Goal: Task Accomplishment & Management: Use online tool/utility

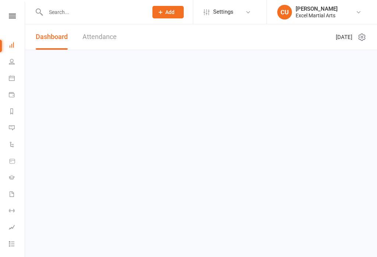
click at [99, 44] on link "Attendance" at bounding box center [99, 36] width 34 height 25
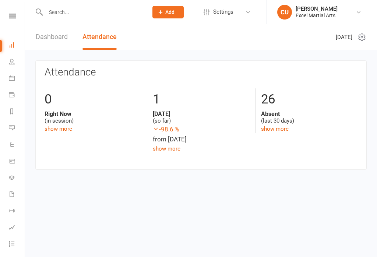
click at [11, 71] on link "Calendar" at bounding box center [17, 79] width 17 height 17
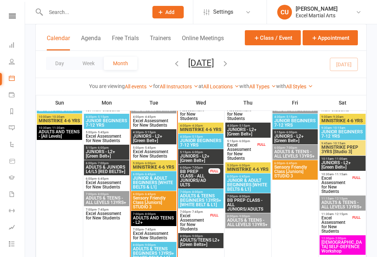
scroll to position [483, 0]
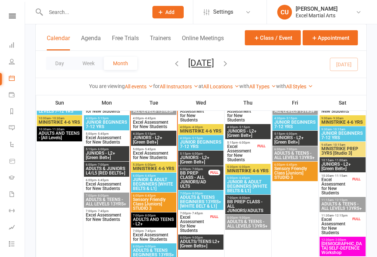
click at [157, 139] on span "JUNIORS - L2+ [Green Belt+]" at bounding box center [153, 139] width 42 height 9
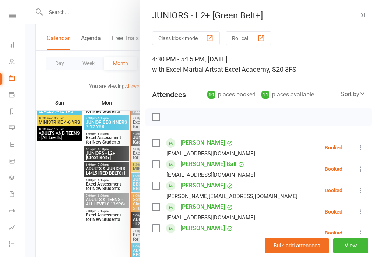
click at [185, 40] on button "Class kiosk mode" at bounding box center [186, 38] width 68 height 14
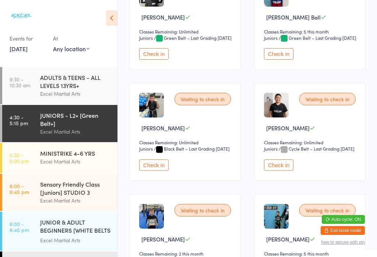
scroll to position [277, 0]
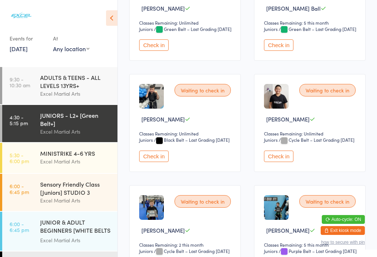
click at [152, 162] on button "Check in" at bounding box center [153, 155] width 29 height 11
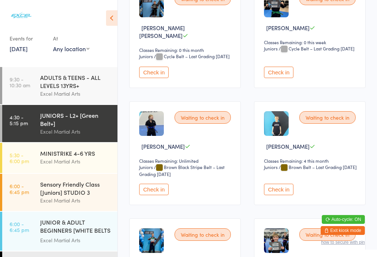
scroll to position [591, 0]
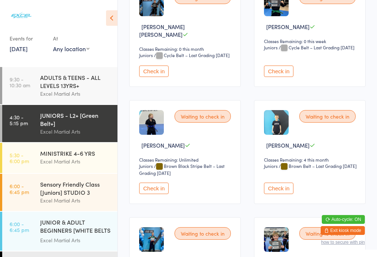
click at [157, 194] on button "Check in" at bounding box center [153, 187] width 29 height 11
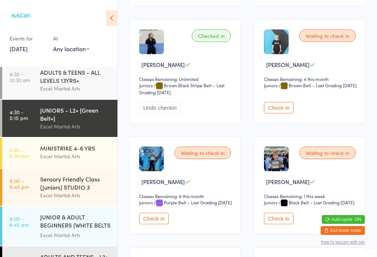
scroll to position [0, 0]
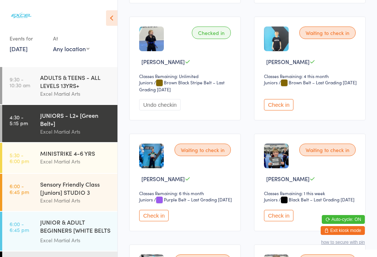
click at [110, 18] on icon at bounding box center [111, 17] width 11 height 15
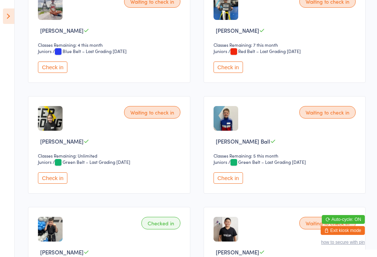
scroll to position [132, 0]
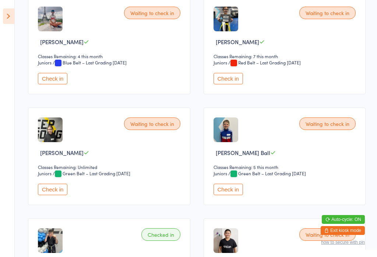
click at [236, 195] on button "Check in" at bounding box center [227, 189] width 29 height 11
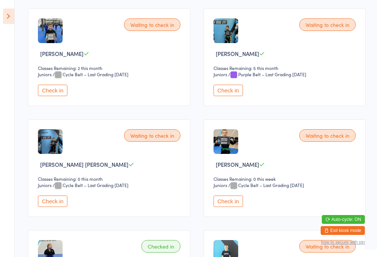
scroll to position [454, 0]
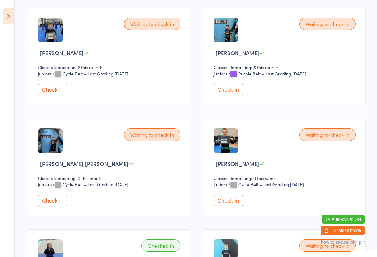
click at [226, 206] on button "Check in" at bounding box center [227, 200] width 29 height 11
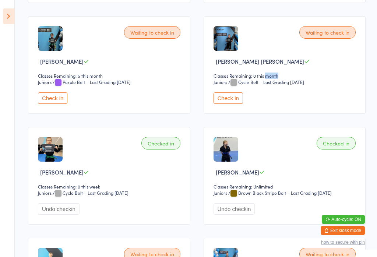
scroll to position [447, 0]
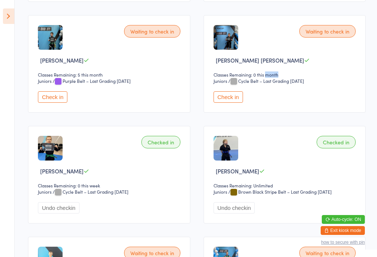
click at [50, 103] on button "Check in" at bounding box center [52, 96] width 29 height 11
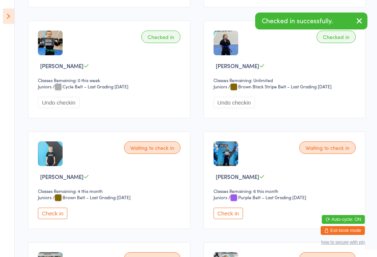
scroll to position [551, 0]
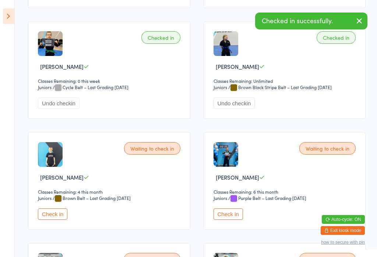
click at [235, 220] on button "Check in" at bounding box center [227, 213] width 29 height 11
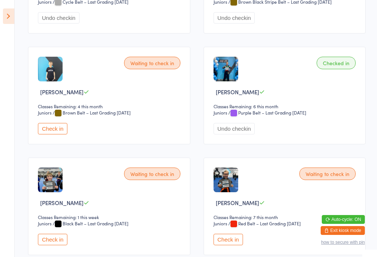
scroll to position [636, 0]
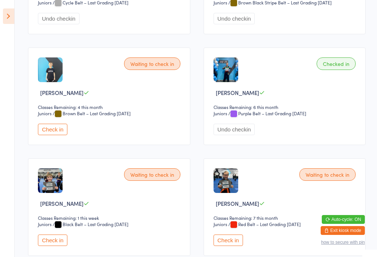
click at [50, 135] on button "Check in" at bounding box center [52, 129] width 29 height 11
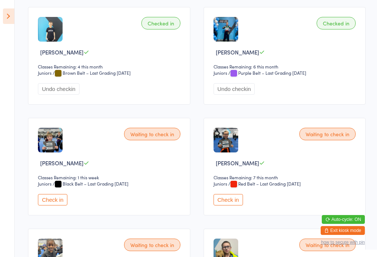
scroll to position [675, 0]
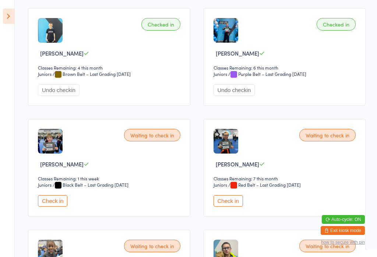
click at [51, 206] on button "Check in" at bounding box center [52, 200] width 29 height 11
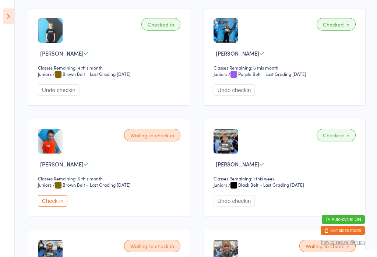
click at [50, 206] on button "Check in" at bounding box center [52, 200] width 29 height 11
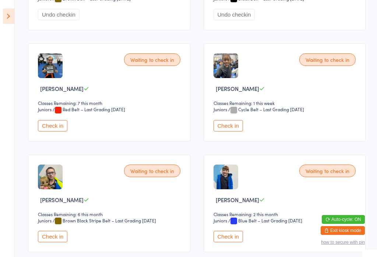
scroll to position [862, 0]
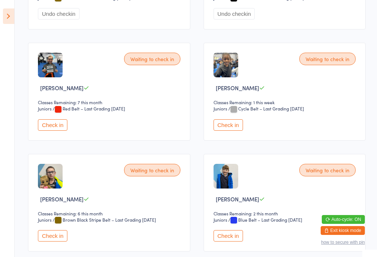
click at [228, 131] on button "Check in" at bounding box center [227, 124] width 29 height 11
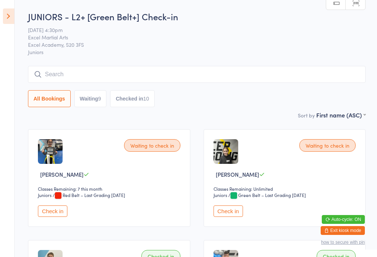
scroll to position [0, 0]
click at [234, 216] on button "Check in" at bounding box center [227, 210] width 29 height 11
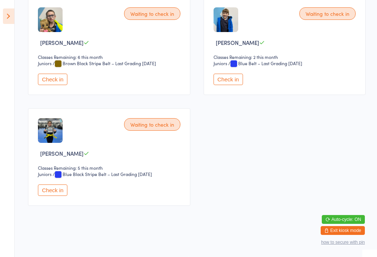
scroll to position [1036, 0]
click at [44, 196] on button "Check in" at bounding box center [52, 189] width 29 height 11
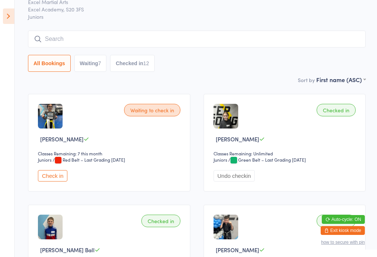
scroll to position [38, 0]
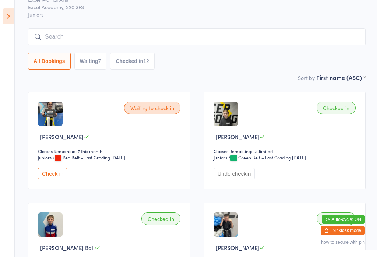
click at [42, 179] on button "Check in" at bounding box center [52, 173] width 29 height 11
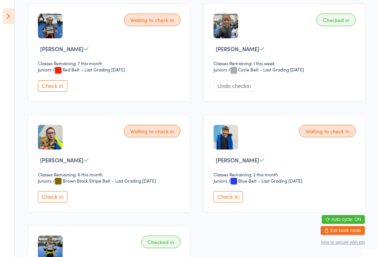
scroll to position [899, 0]
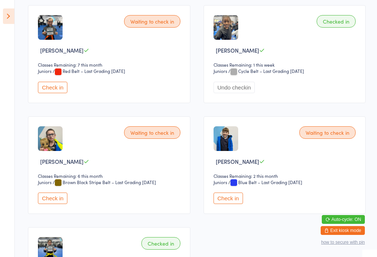
click at [53, 93] on button "Check in" at bounding box center [52, 87] width 29 height 11
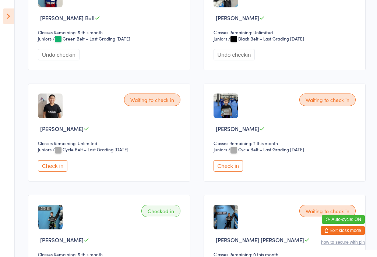
scroll to position [271, 0]
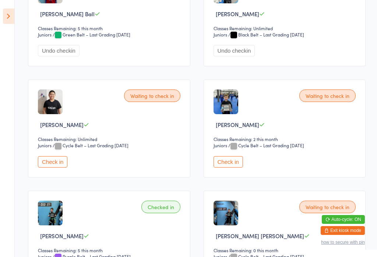
click at [230, 167] on button "Check in" at bounding box center [227, 161] width 29 height 11
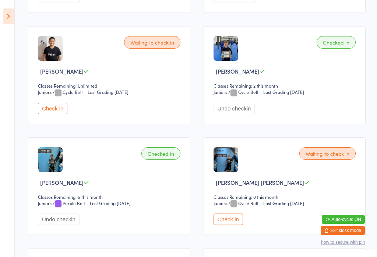
scroll to position [318, 0]
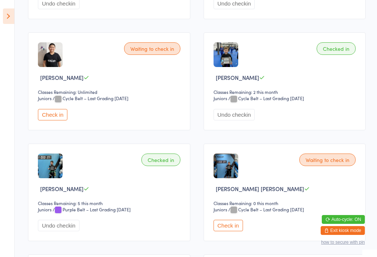
click at [53, 120] on button "Check in" at bounding box center [52, 114] width 29 height 11
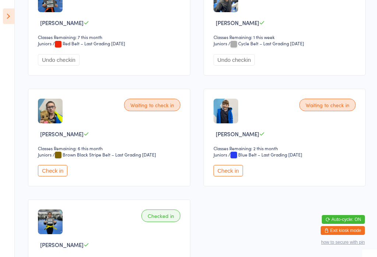
scroll to position [937, 0]
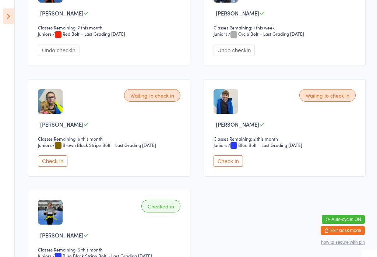
click at [53, 167] on button "Check in" at bounding box center [52, 160] width 29 height 11
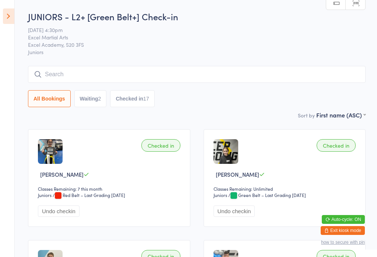
scroll to position [0, 0]
click at [7, 15] on icon at bounding box center [8, 15] width 11 height 15
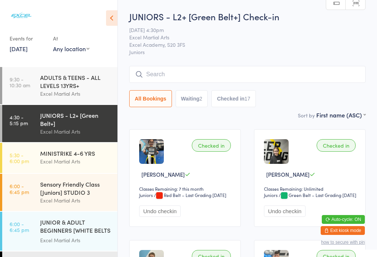
click at [114, 21] on icon at bounding box center [111, 17] width 11 height 15
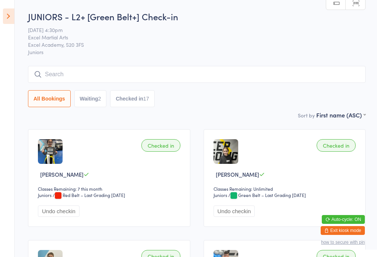
click at [10, 11] on icon at bounding box center [8, 15] width 11 height 15
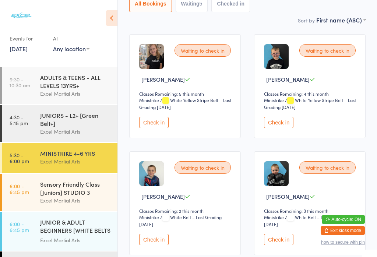
scroll to position [98, 0]
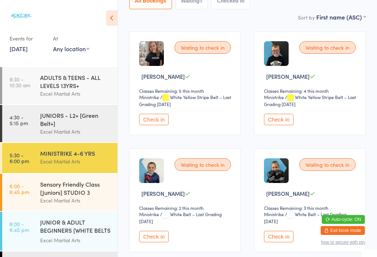
click at [278, 242] on button "Check in" at bounding box center [278, 236] width 29 height 11
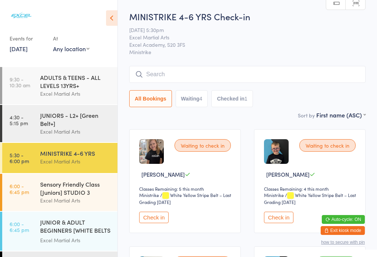
scroll to position [0, 0]
click at [191, 99] on button "Waiting 4" at bounding box center [191, 98] width 32 height 17
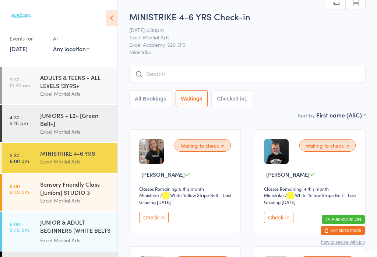
click at [60, 127] on div "JUNIORS - L2+ [Green Belt+]" at bounding box center [75, 119] width 71 height 16
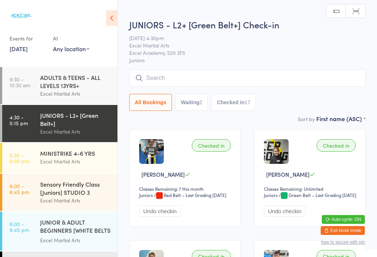
click at [60, 157] on div "MINISTRIKE 4-6 YRS" at bounding box center [75, 153] width 71 height 8
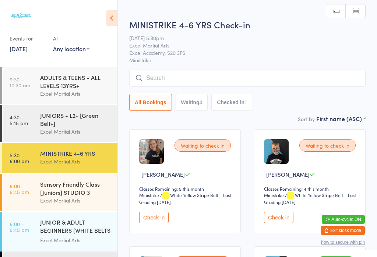
click at [53, 202] on div "Excel Martial Arts" at bounding box center [75, 200] width 71 height 8
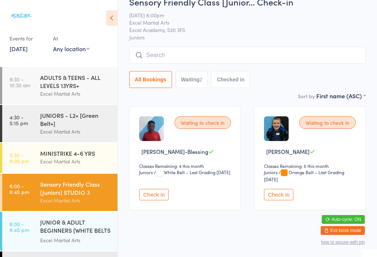
scroll to position [22, 0]
click at [43, 228] on div "JUNIOR & ADULT BEGINNERS [WHITE BELTS & L1]" at bounding box center [75, 227] width 71 height 18
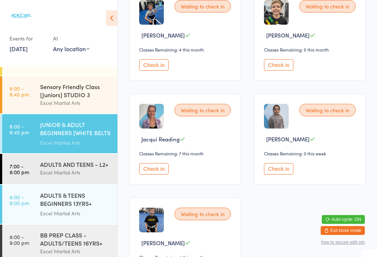
scroll to position [234, 0]
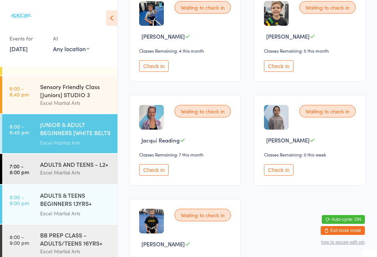
click at [91, 176] on div "Excel Martial Arts" at bounding box center [75, 172] width 71 height 8
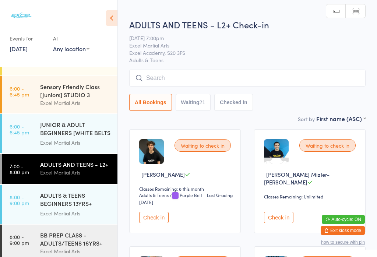
click at [189, 99] on button "Waiting 21" at bounding box center [192, 102] width 35 height 17
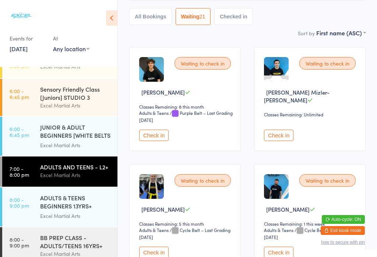
scroll to position [82, 0]
click at [70, 71] on div "Excel Martial Arts" at bounding box center [75, 66] width 71 height 8
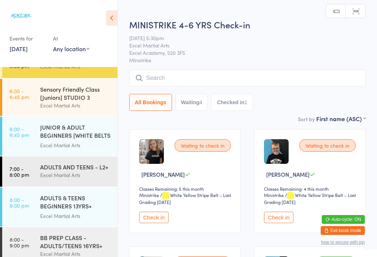
click at [114, 11] on icon at bounding box center [111, 17] width 11 height 15
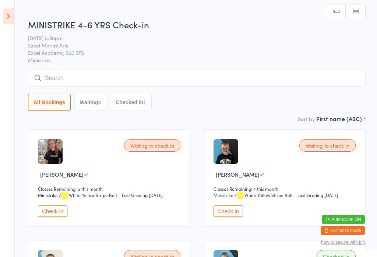
click at [89, 99] on button "Waiting 4" at bounding box center [90, 102] width 32 height 17
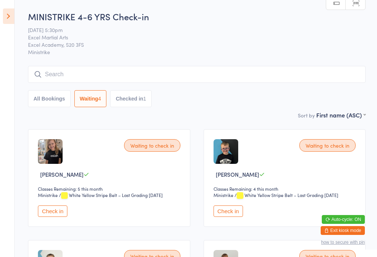
click at [47, 213] on button "Check in" at bounding box center [52, 210] width 29 height 11
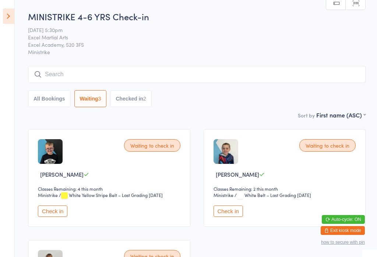
click at [45, 216] on button "Check in" at bounding box center [52, 210] width 29 height 11
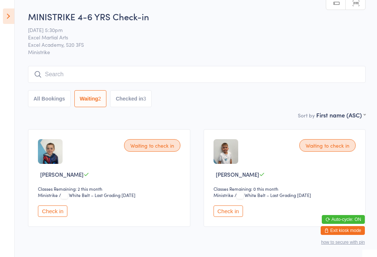
click at [230, 217] on button "Check in" at bounding box center [227, 210] width 29 height 11
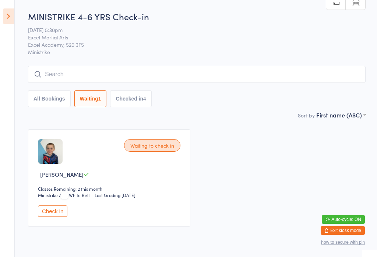
click at [3, 16] on icon at bounding box center [8, 15] width 11 height 15
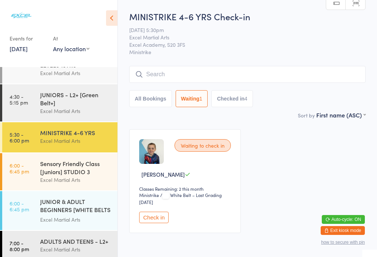
scroll to position [19, 0]
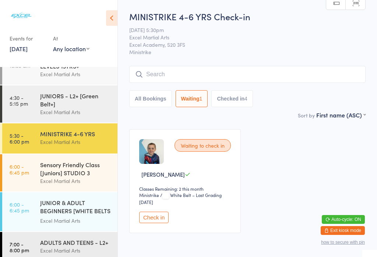
click at [70, 115] on div "Excel Martial Arts" at bounding box center [75, 112] width 71 height 8
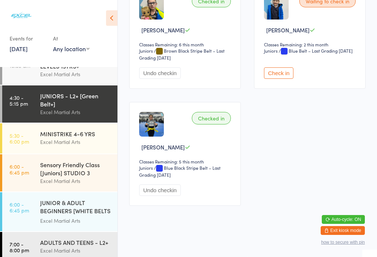
scroll to position [1098, 0]
click at [162, 196] on button "Undo checkin" at bounding box center [160, 189] width 42 height 11
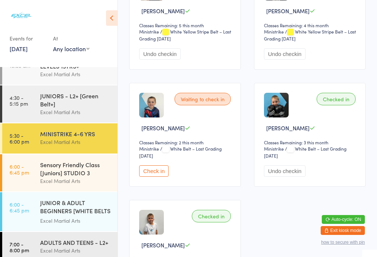
scroll to position [163, 0]
click at [156, 175] on button "Check in" at bounding box center [153, 171] width 29 height 11
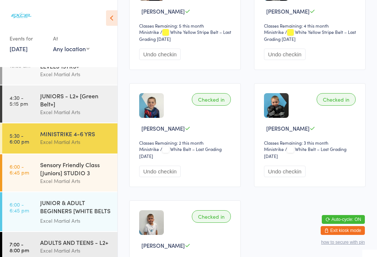
click at [72, 213] on div "JUNIOR & ADULT BEGINNERS [WHITE BELTS & L1]" at bounding box center [75, 207] width 71 height 18
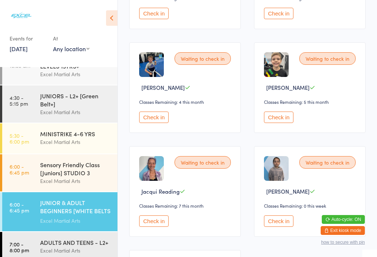
scroll to position [184, 0]
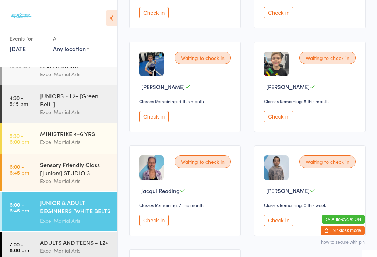
click at [157, 226] on button "Check in" at bounding box center [153, 219] width 29 height 11
click at [40, 104] on div "JUNIORS - L2+ [Green Belt+]" at bounding box center [75, 100] width 71 height 16
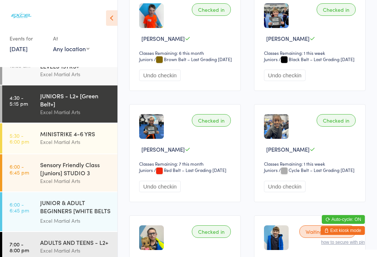
scroll to position [815, 0]
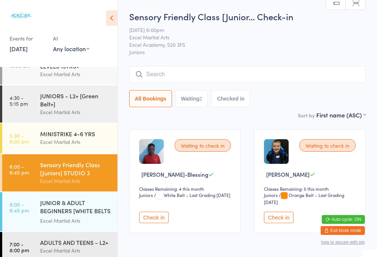
click at [149, 74] on input "search" at bounding box center [247, 74] width 236 height 17
click at [142, 79] on input "search" at bounding box center [247, 74] width 236 height 17
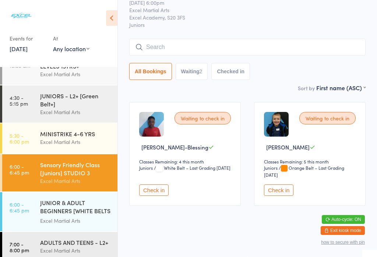
scroll to position [67, 0]
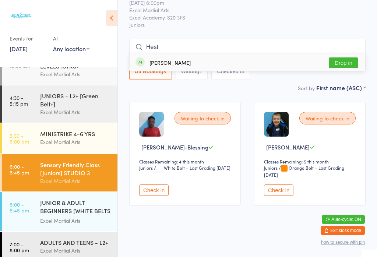
type input "Hest"
click at [162, 60] on div "[PERSON_NAME]" at bounding box center [169, 63] width 41 height 6
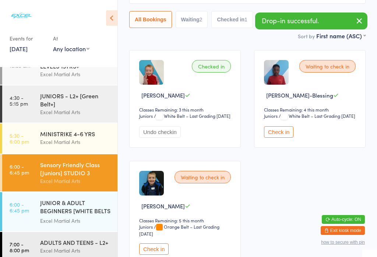
scroll to position [95, 0]
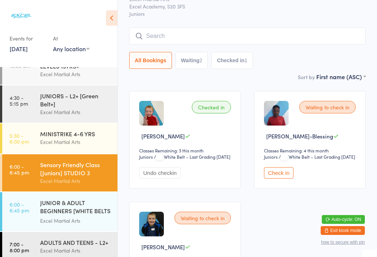
click at [294, 41] on input "search" at bounding box center [247, 36] width 236 height 17
click at [300, 34] on input "search" at bounding box center [247, 35] width 236 height 17
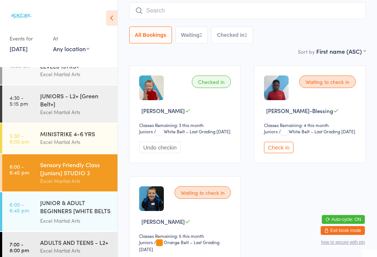
scroll to position [67, 0]
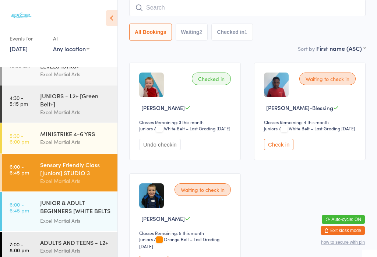
click at [76, 129] on div "MINISTRIKE 4-6 YRS" at bounding box center [75, 133] width 71 height 8
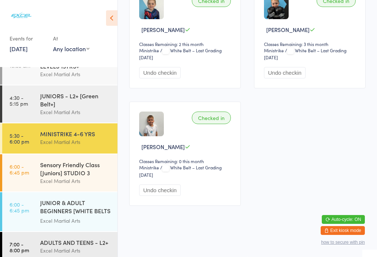
scroll to position [408, 0]
click at [77, 198] on div "JUNIOR & ADULT BEGINNERS [WHITE BELTS & L1]" at bounding box center [75, 207] width 71 height 18
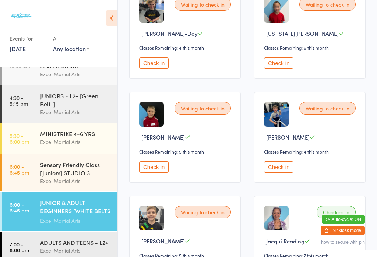
scroll to position [132, 0]
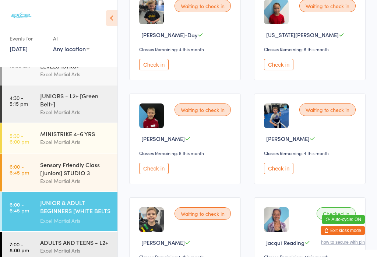
click at [159, 64] on button "Check in" at bounding box center [153, 64] width 29 height 11
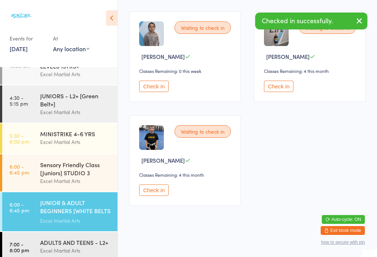
scroll to position [429, 0]
click at [152, 196] on button "Check in" at bounding box center [153, 189] width 29 height 11
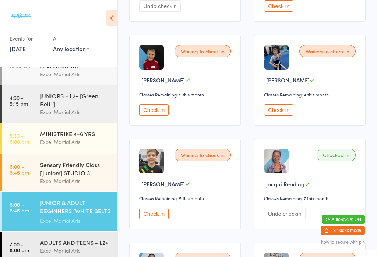
scroll to position [178, 0]
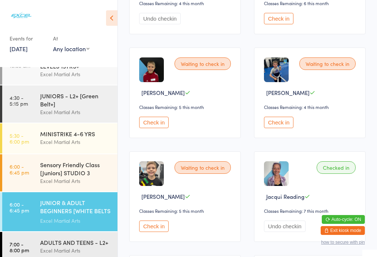
click at [150, 125] on button "Check in" at bounding box center [153, 122] width 29 height 11
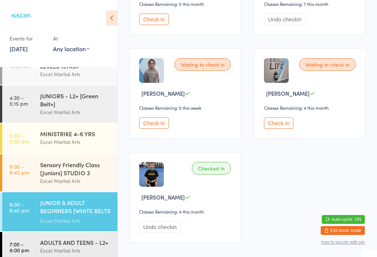
scroll to position [386, 0]
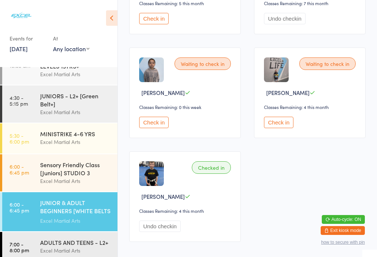
click at [156, 128] on button "Check in" at bounding box center [153, 122] width 29 height 11
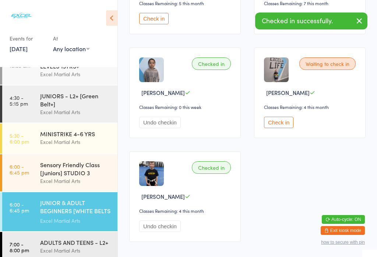
click at [154, 128] on button "Undo checkin" at bounding box center [160, 122] width 42 height 11
click at [154, 128] on button "Check in" at bounding box center [153, 122] width 29 height 11
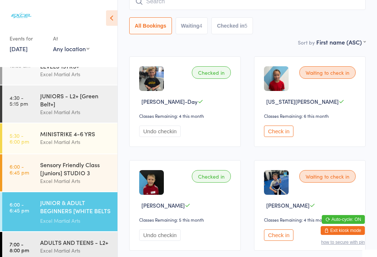
scroll to position [63, 0]
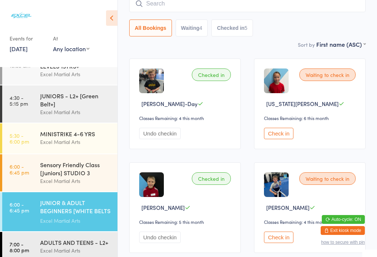
click at [273, 139] on button "Check in" at bounding box center [278, 133] width 29 height 11
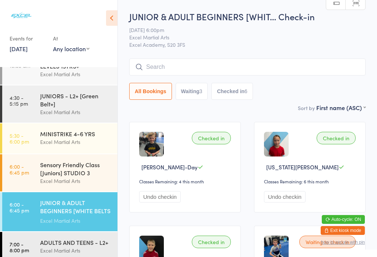
scroll to position [0, 0]
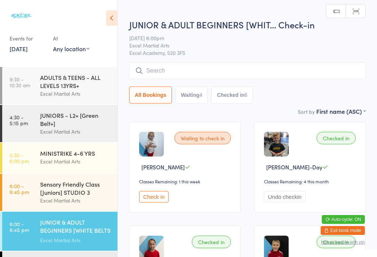
click at [157, 202] on button "Check in" at bounding box center [153, 196] width 29 height 11
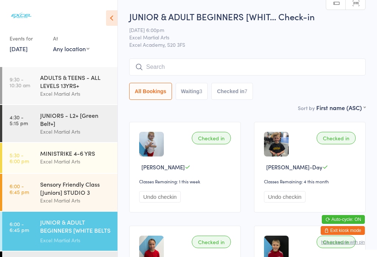
click at [154, 149] on img at bounding box center [151, 144] width 25 height 25
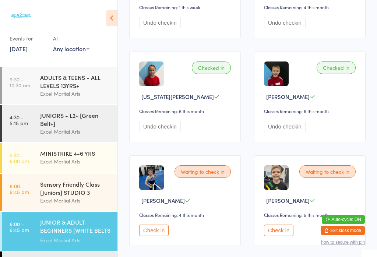
scroll to position [174, 0]
click at [155, 236] on button "Check in" at bounding box center [153, 230] width 29 height 11
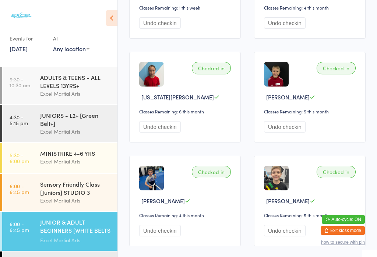
click at [69, 196] on div "Sensory Friendly Class [Juniors] STUDIO 3" at bounding box center [75, 188] width 71 height 16
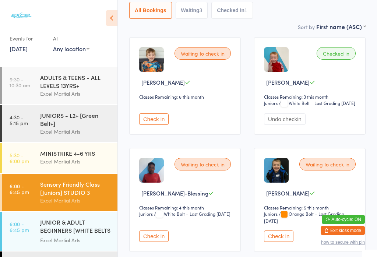
scroll to position [93, 0]
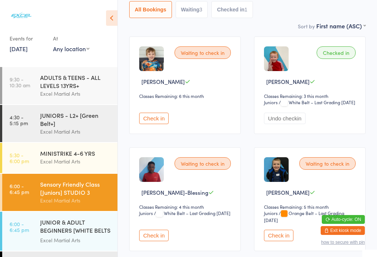
click at [159, 124] on button "Check in" at bounding box center [153, 118] width 29 height 11
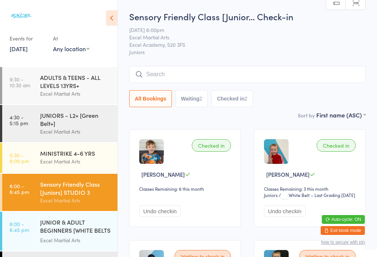
scroll to position [0, 0]
click at [228, 73] on input "search" at bounding box center [247, 74] width 236 height 17
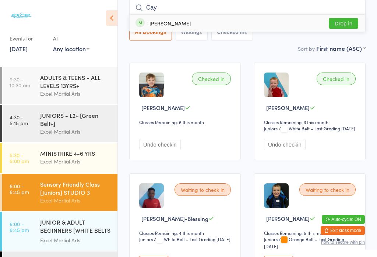
type input "Cay"
click at [343, 21] on button "Drop in" at bounding box center [342, 23] width 29 height 11
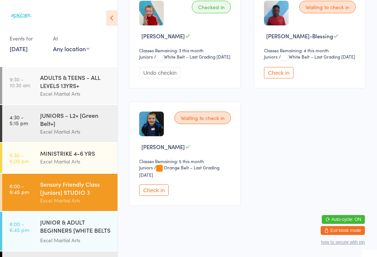
scroll to position [262, 0]
click at [67, 233] on div "JUNIOR & ADULT BEGINNERS [WHITE BELTS & L1]" at bounding box center [75, 227] width 71 height 18
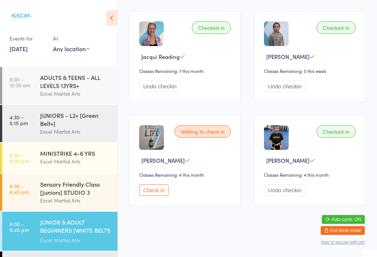
scroll to position [540, 0]
click at [159, 184] on button "Check in" at bounding box center [153, 189] width 29 height 11
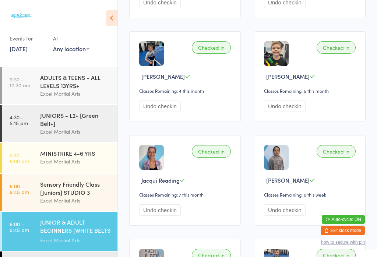
scroll to position [296, 0]
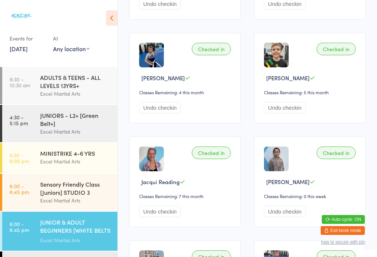
click at [81, 185] on div "Sensory Friendly Class [Juniors] STUDIO 3" at bounding box center [75, 188] width 71 height 16
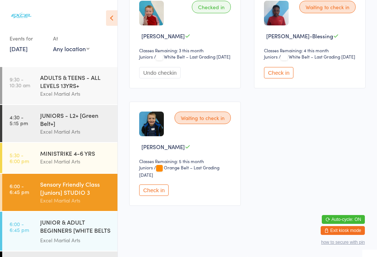
scroll to position [273, 0]
click at [153, 189] on button "Check in" at bounding box center [153, 189] width 29 height 11
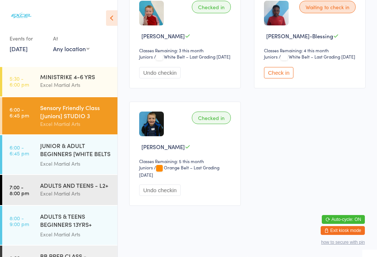
scroll to position [76, 0]
click at [80, 153] on div "JUNIOR & ADULT BEGINNERS [WHITE BELTS & L1]" at bounding box center [75, 151] width 71 height 18
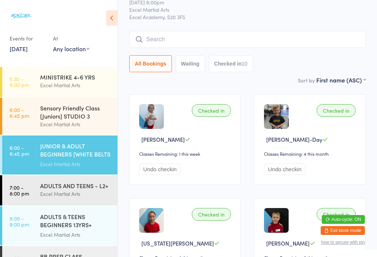
scroll to position [26, 0]
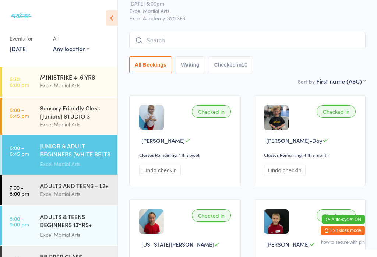
click at [67, 120] on div "Sensory Friendly Class [Juniors] STUDIO 3" at bounding box center [75, 112] width 71 height 16
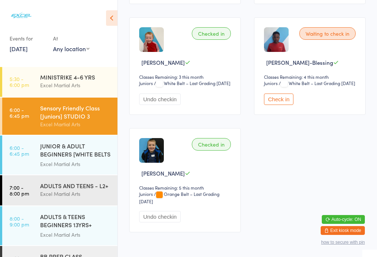
scroll to position [239, 0]
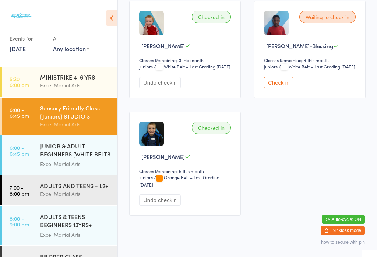
click at [89, 120] on div "Sensory Friendly Class [Juniors] STUDIO 3" at bounding box center [75, 112] width 71 height 16
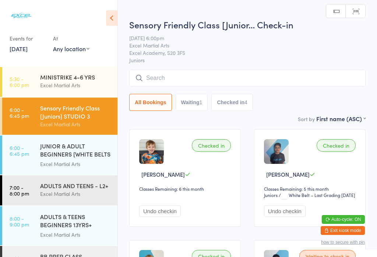
click at [95, 157] on div "JUNIOR & ADULT BEGINNERS [WHITE BELTS & L1]" at bounding box center [75, 151] width 71 height 18
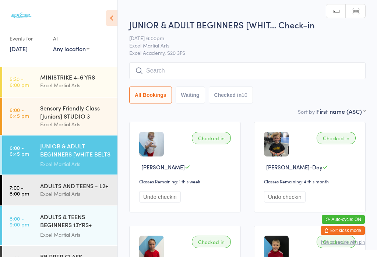
click at [306, 72] on input "search" at bounding box center [247, 70] width 236 height 17
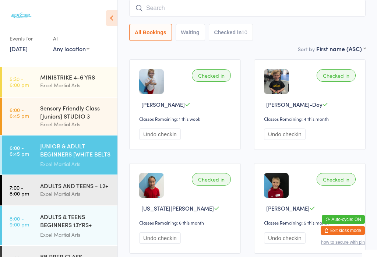
scroll to position [63, 0]
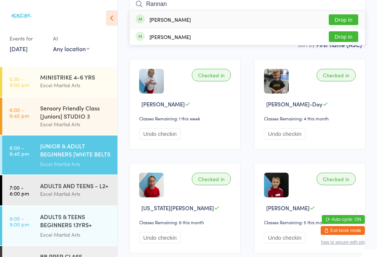
type input "Rannan"
click at [344, 20] on button "Drop in" at bounding box center [342, 19] width 29 height 11
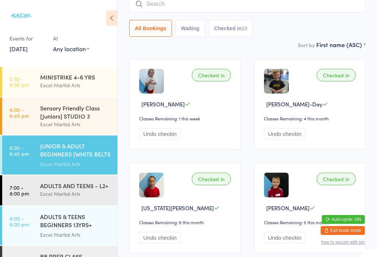
scroll to position [13, 0]
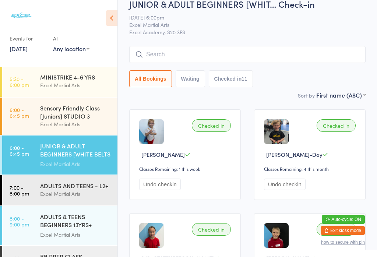
click at [78, 97] on div "Sensory Friendly Class [Juniors] STUDIO 3 Excel Martial Arts" at bounding box center [78, 115] width 77 height 37
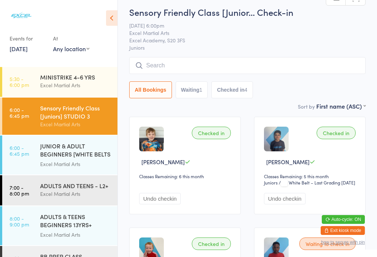
click at [93, 198] on div "Excel Martial Arts" at bounding box center [75, 193] width 71 height 8
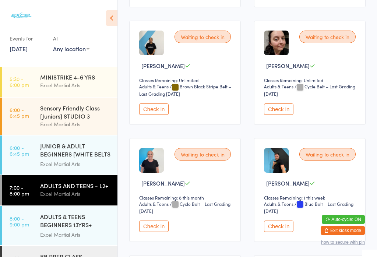
scroll to position [930, 0]
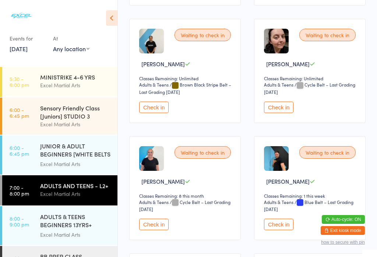
click at [159, 230] on button "Check in" at bounding box center [153, 224] width 29 height 11
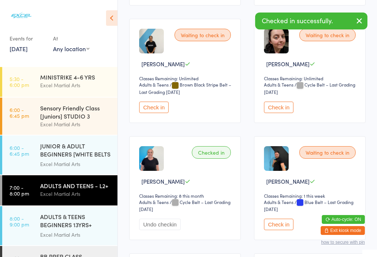
scroll to position [97, 0]
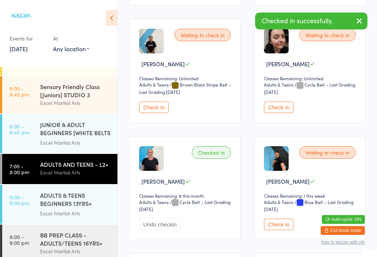
click at [78, 247] on div "BB PREP CLASS - ADULTS/TEENS 16YRS+" at bounding box center [75, 239] width 71 height 16
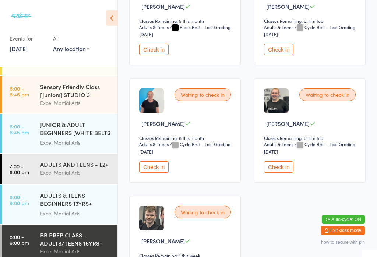
scroll to position [285, 0]
click at [161, 172] on button "Check in" at bounding box center [153, 166] width 29 height 11
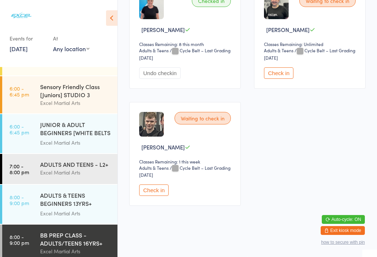
scroll to position [381, 0]
click at [56, 213] on div "Excel Martial Arts" at bounding box center [75, 213] width 71 height 8
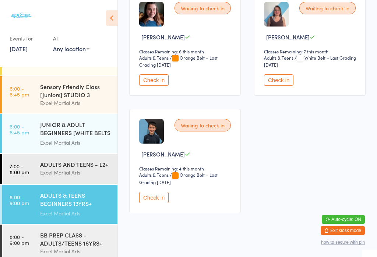
scroll to position [262, 0]
click at [61, 168] on div "ADULTS AND TEENS - L2+" at bounding box center [75, 164] width 71 height 8
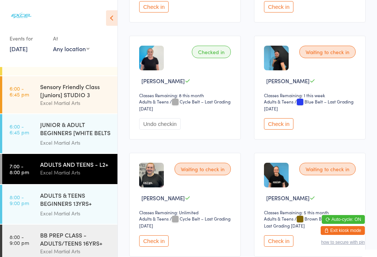
scroll to position [1040, 0]
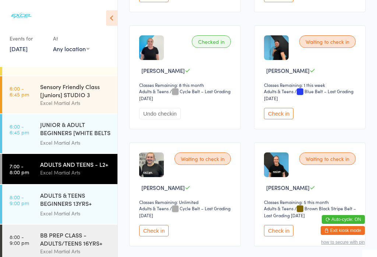
click at [277, 119] on button "Check in" at bounding box center [278, 113] width 29 height 11
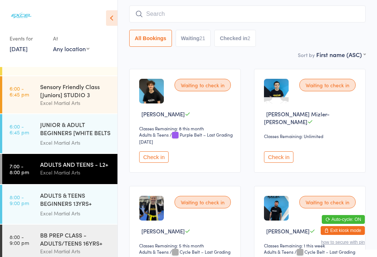
scroll to position [58, 0]
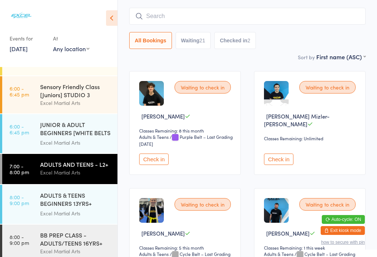
click at [83, 243] on div "BB PREP CLASS - ADULTS/TEENS 16YRS+" at bounding box center [75, 239] width 71 height 16
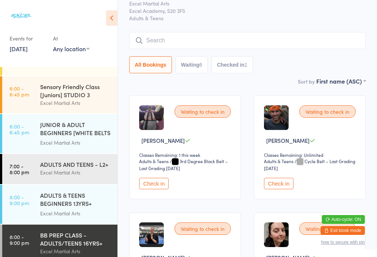
scroll to position [31, 0]
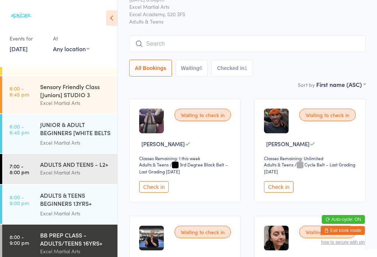
click at [95, 183] on div "ADULTS AND TEENS - L2+ Excel Martial Arts" at bounding box center [78, 168] width 77 height 29
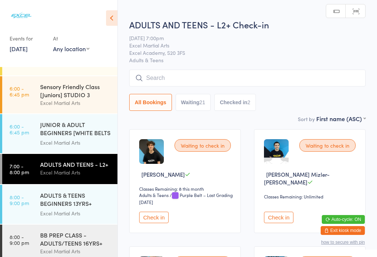
click at [199, 109] on button "Waiting 21" at bounding box center [192, 102] width 35 height 17
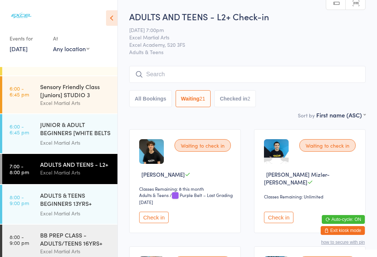
click at [232, 78] on input "search" at bounding box center [247, 74] width 236 height 17
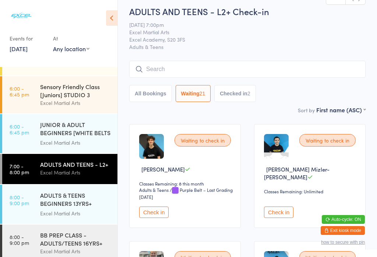
scroll to position [67, 0]
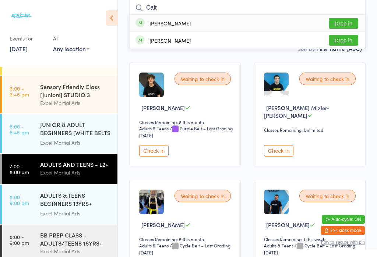
type input "Cait"
click at [347, 20] on button "Drop in" at bounding box center [342, 23] width 29 height 11
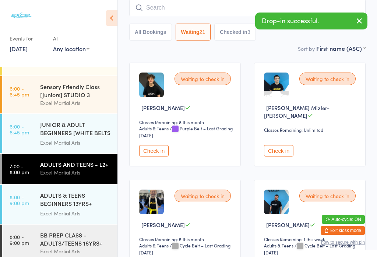
click at [156, 39] on button "All Bookings" at bounding box center [150, 32] width 43 height 17
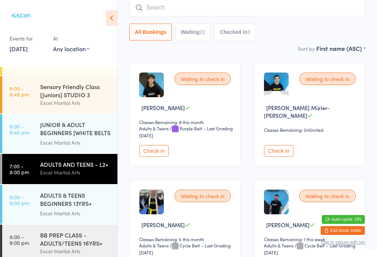
click at [242, 30] on button "Checked in 3" at bounding box center [235, 32] width 42 height 17
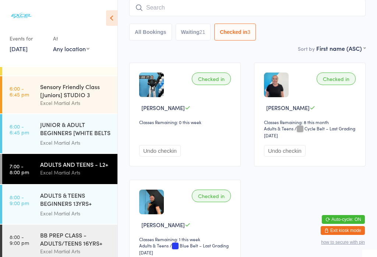
click at [151, 35] on button "All Bookings" at bounding box center [150, 32] width 43 height 17
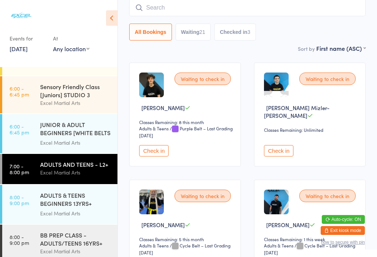
scroll to position [157, 0]
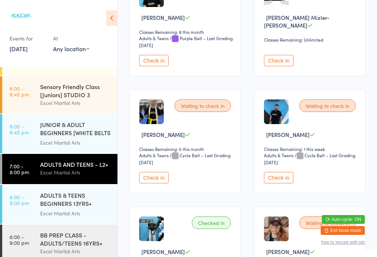
click at [281, 183] on button "Check in" at bounding box center [278, 177] width 29 height 11
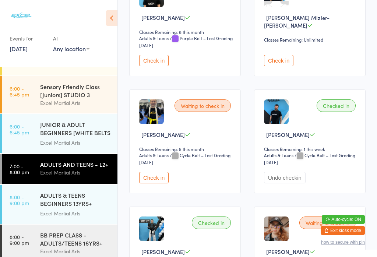
click at [278, 65] on button "Check in" at bounding box center [278, 60] width 29 height 11
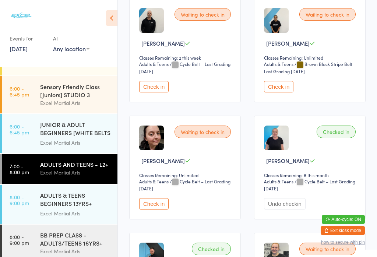
scroll to position [956, 0]
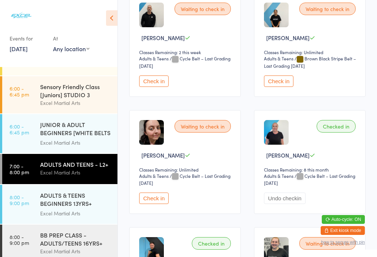
click at [153, 204] on button "Check in" at bounding box center [153, 197] width 29 height 11
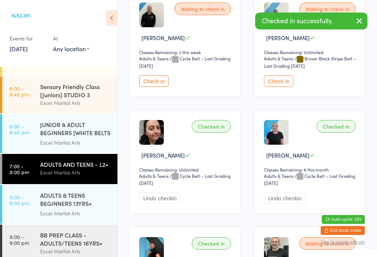
click at [36, 251] on link "8:00 - 9:00 pm BB PREP CLASS - ADULTS/TEENS 16YRS+ Excel Martial Arts" at bounding box center [59, 242] width 115 height 37
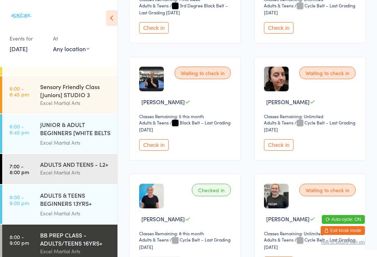
scroll to position [190, 0]
click at [279, 150] on button "Check in" at bounding box center [278, 144] width 29 height 11
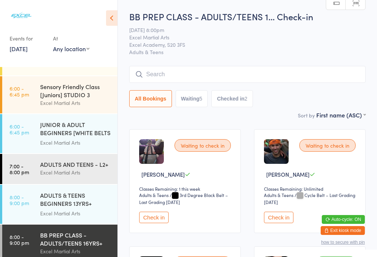
scroll to position [0, 0]
click at [241, 105] on button "Checked in 2" at bounding box center [232, 98] width 42 height 17
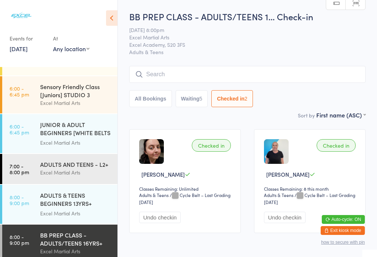
click at [187, 95] on button "Waiting 5" at bounding box center [191, 98] width 32 height 17
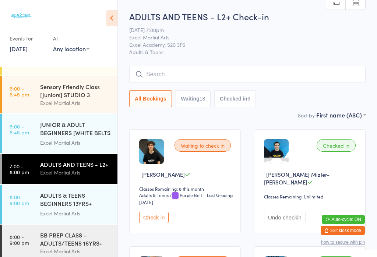
click at [174, 76] on input "search" at bounding box center [247, 74] width 236 height 17
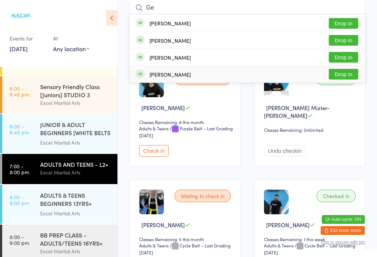
type input "Ge"
click at [341, 77] on button "Drop in" at bounding box center [342, 74] width 29 height 11
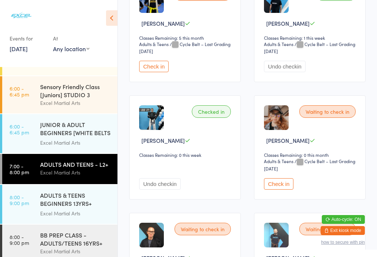
scroll to position [288, 0]
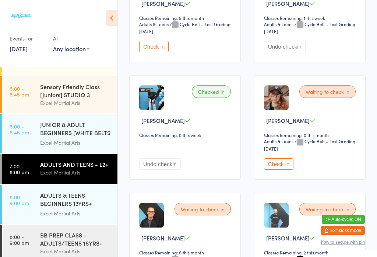
click at [277, 170] on button "Check in" at bounding box center [278, 163] width 29 height 11
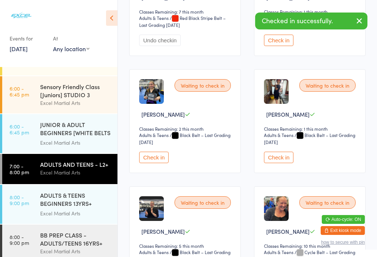
scroll to position [651, 0]
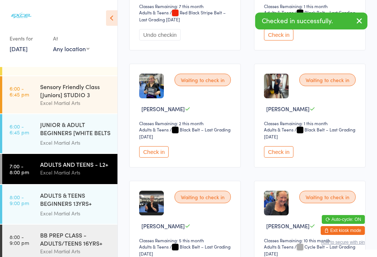
click at [283, 157] on button "Check in" at bounding box center [278, 151] width 29 height 11
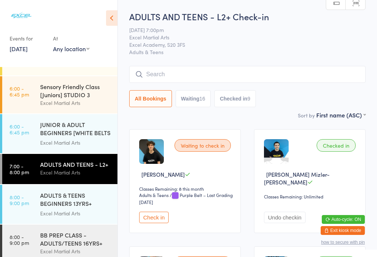
scroll to position [0, 0]
click at [178, 70] on input "search" at bounding box center [247, 74] width 236 height 17
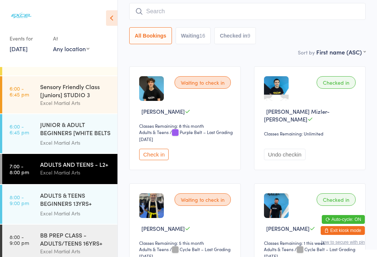
scroll to position [67, 0]
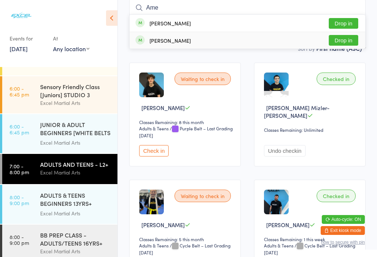
type input "Ame"
click at [337, 39] on button "Drop in" at bounding box center [342, 40] width 29 height 11
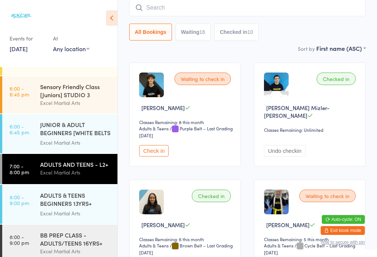
click at [152, 156] on button "Check in" at bounding box center [153, 150] width 29 height 11
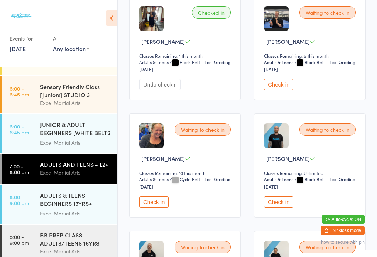
scroll to position [862, 0]
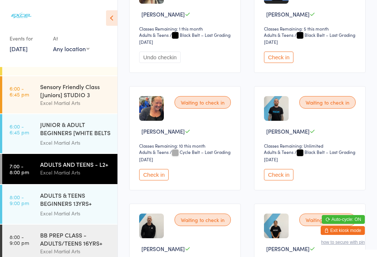
click at [153, 180] on button "Check in" at bounding box center [153, 174] width 29 height 11
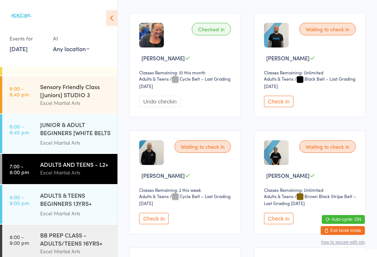
scroll to position [943, 0]
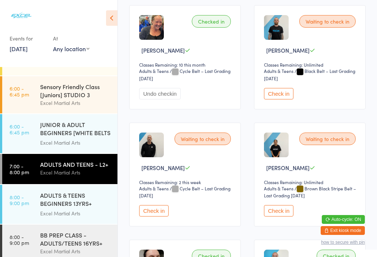
click at [158, 216] on button "Check in" at bounding box center [153, 210] width 29 height 11
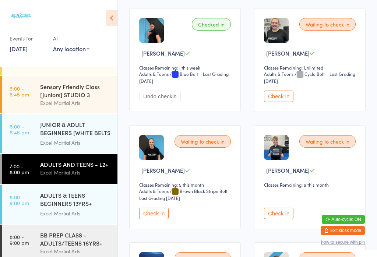
scroll to position [1289, 0]
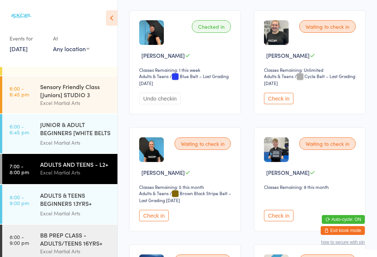
click at [68, 168] on div "ADULTS AND TEENS - L2+" at bounding box center [75, 164] width 71 height 8
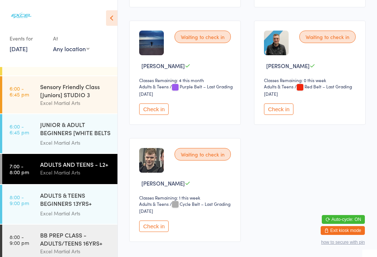
scroll to position [1485, 0]
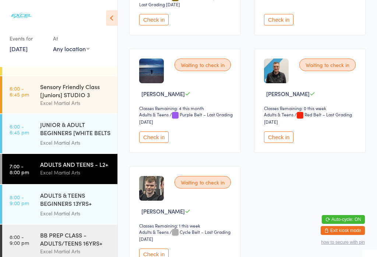
click at [275, 143] on button "Check in" at bounding box center [278, 136] width 29 height 11
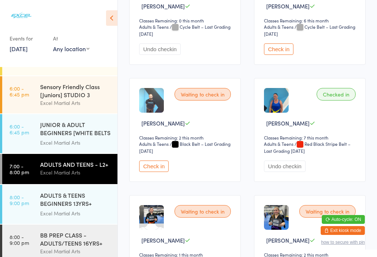
scroll to position [517, 0]
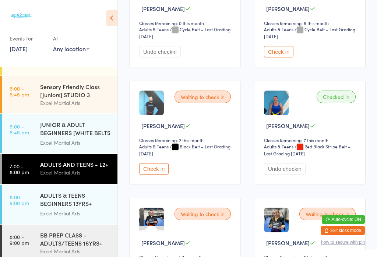
click at [154, 174] on button "Check in" at bounding box center [153, 168] width 29 height 11
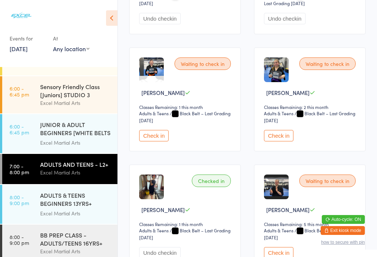
scroll to position [667, 0]
click at [279, 141] on button "Check in" at bounding box center [278, 134] width 29 height 11
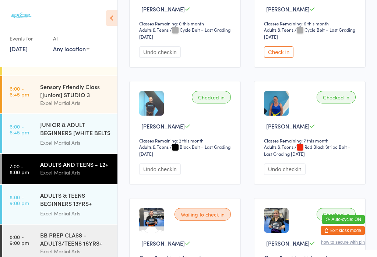
scroll to position [479, 0]
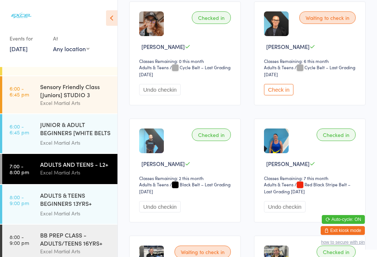
click at [276, 95] on button "Check in" at bounding box center [278, 89] width 29 height 11
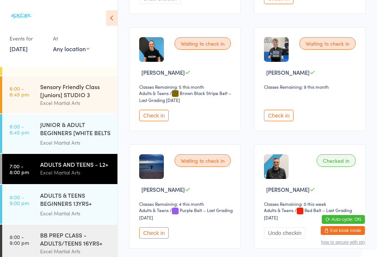
scroll to position [1390, 0]
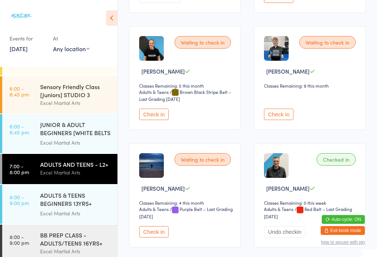
click at [153, 120] on button "Check in" at bounding box center [153, 114] width 29 height 11
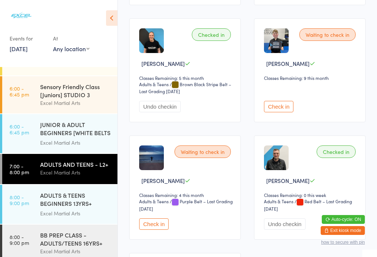
scroll to position [1399, 0]
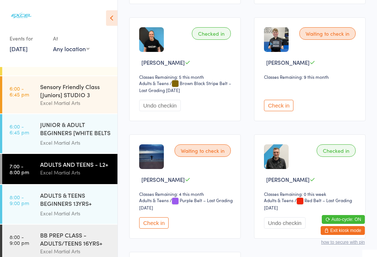
click at [276, 111] on button "Check in" at bounding box center [278, 105] width 29 height 11
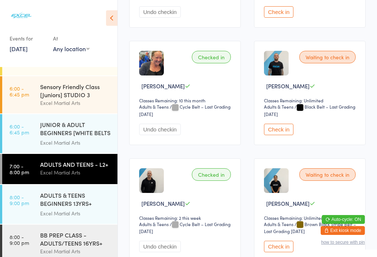
scroll to position [906, 0]
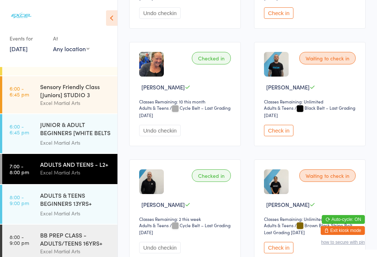
click at [283, 136] on button "Check in" at bounding box center [278, 130] width 29 height 11
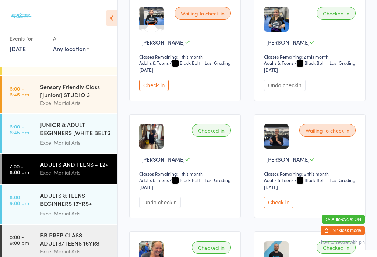
scroll to position [715, 0]
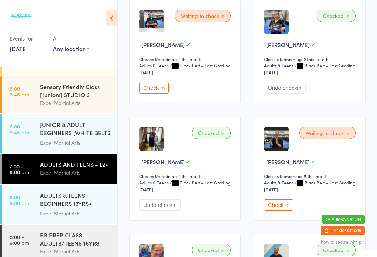
click at [162, 93] on button "Check in" at bounding box center [153, 87] width 29 height 11
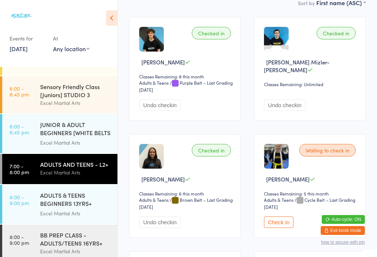
scroll to position [111, 0]
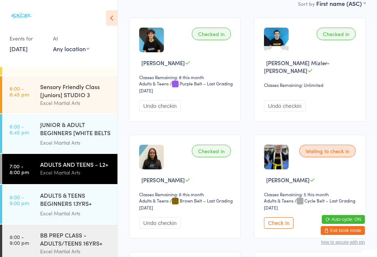
click at [271, 228] on button "Check in" at bounding box center [278, 222] width 29 height 11
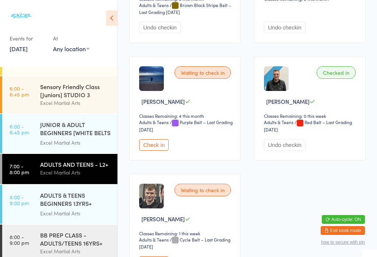
scroll to position [1478, 0]
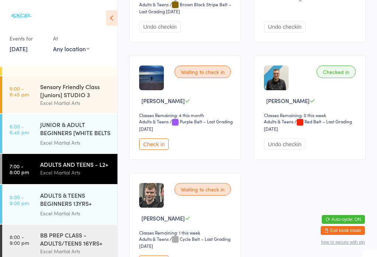
click at [159, 150] on button "Check in" at bounding box center [153, 143] width 29 height 11
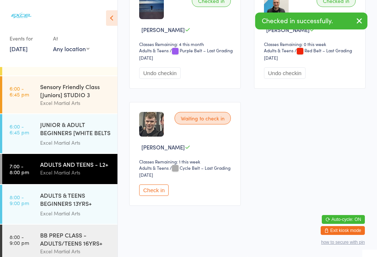
click at [160, 196] on button "Check in" at bounding box center [153, 189] width 29 height 11
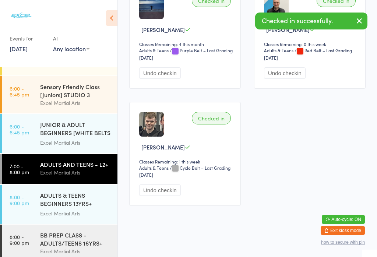
click at [48, 238] on div "BB PREP CLASS - ADULTS/TEENS 16YRS+" at bounding box center [75, 239] width 71 height 16
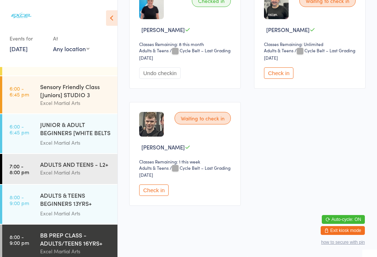
scroll to position [381, 0]
click at [152, 196] on button "Check in" at bounding box center [153, 189] width 29 height 11
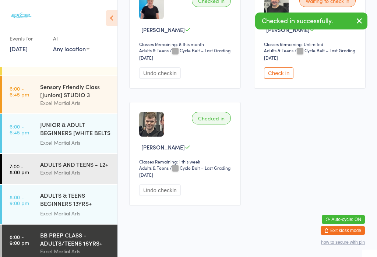
click at [62, 177] on div "Excel Martial Arts" at bounding box center [75, 172] width 71 height 8
